Goal: Book appointment/travel/reservation

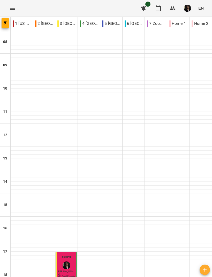
scroll to position [85, 0]
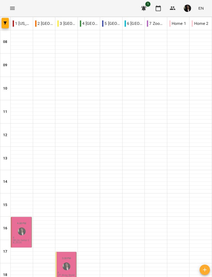
click at [20, 226] on div "4:00 PM" at bounding box center [21, 223] width 9 height 6
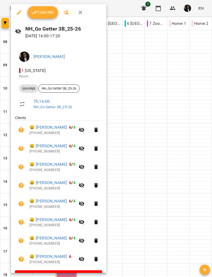
click at [40, 14] on span "Confirm" at bounding box center [43, 12] width 22 height 6
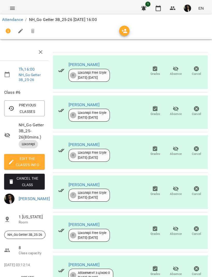
scroll to position [100, 2]
click at [177, 152] on span "Absence" at bounding box center [176, 154] width 12 height 4
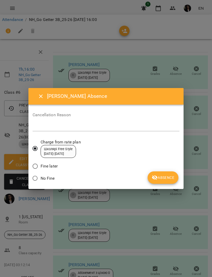
click at [163, 178] on span "Absence" at bounding box center [163, 178] width 23 height 6
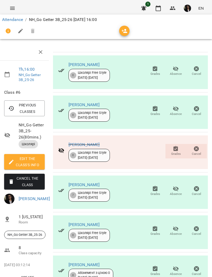
scroll to position [47, 2]
click at [197, 152] on span "Cancel" at bounding box center [196, 154] width 9 height 4
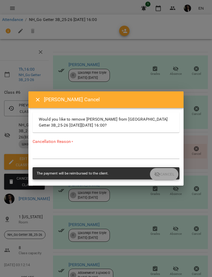
click at [40, 106] on button "Close" at bounding box center [38, 99] width 12 height 12
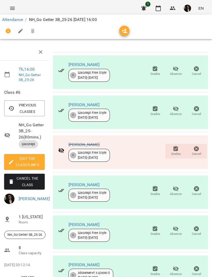
scroll to position [100, 2]
click at [174, 192] on span "Absence" at bounding box center [176, 194] width 12 height 4
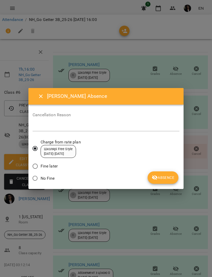
click at [164, 177] on span "Absence" at bounding box center [163, 178] width 23 height 6
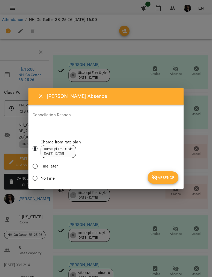
click at [166, 175] on span "Absence" at bounding box center [163, 178] width 23 height 6
